Goal: Task Accomplishment & Management: Use online tool/utility

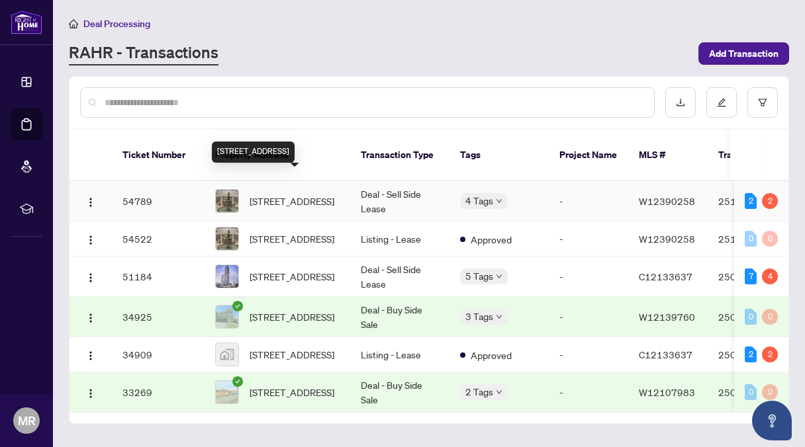
click at [264, 194] on span "919-25 Kingsbridge Garden Circ, Mississauga, Ontario L5R 4B1, Canada" at bounding box center [291, 201] width 85 height 15
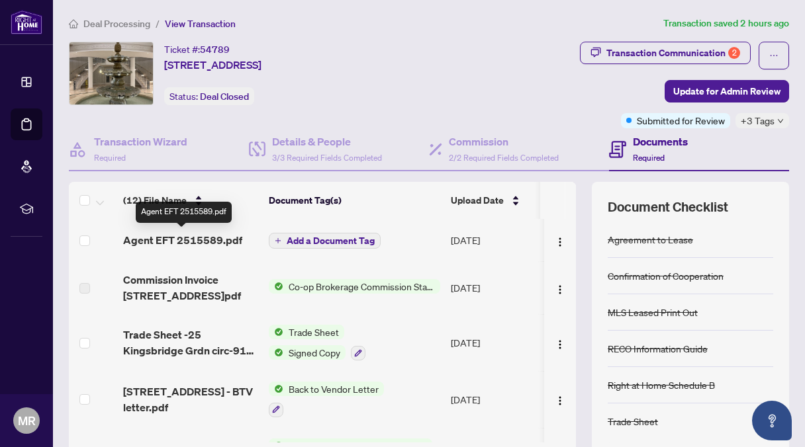
click at [171, 234] on span "Agent EFT 2515589.pdf" at bounding box center [182, 240] width 119 height 16
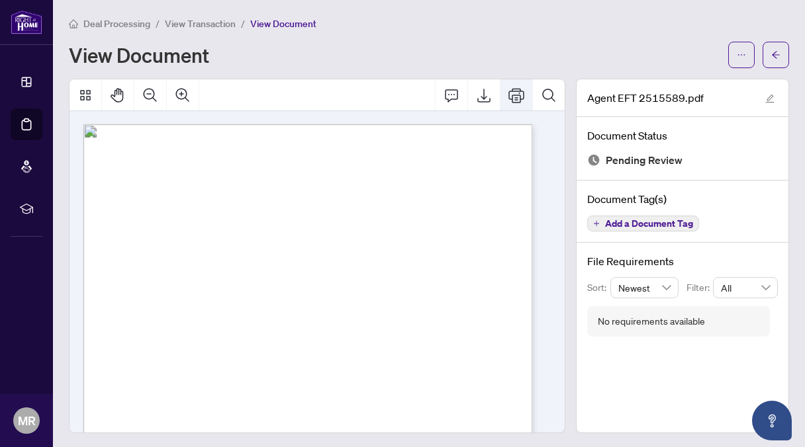
click at [509, 91] on icon "Print" at bounding box center [516, 95] width 16 height 15
click at [508, 91] on icon "Print" at bounding box center [516, 95] width 16 height 16
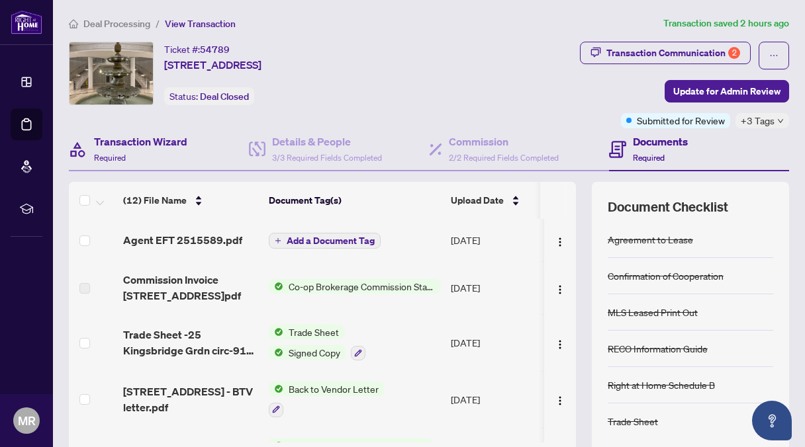
click at [148, 169] on div "Transaction Wizard Required" at bounding box center [159, 149] width 180 height 43
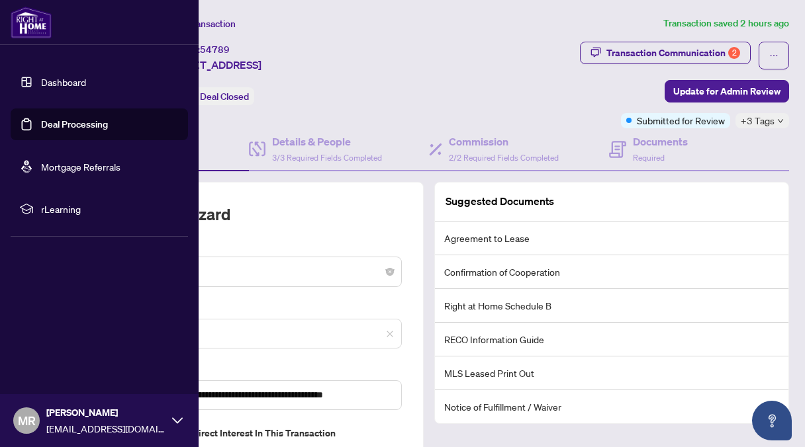
click at [41, 120] on link "Deal Processing" at bounding box center [74, 124] width 67 height 12
